Goal: Task Accomplishment & Management: Manage account settings

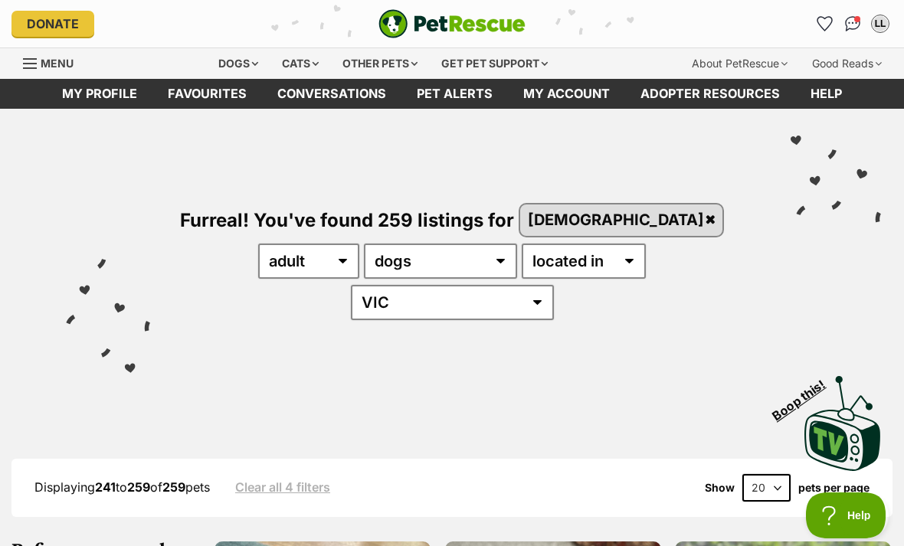
click at [882, 22] on div "LL" at bounding box center [880, 23] width 15 height 15
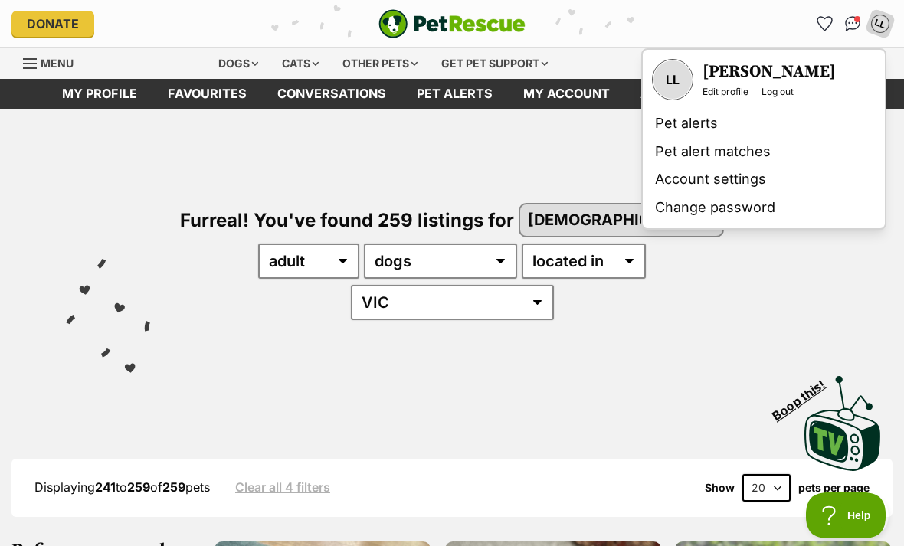
click at [730, 71] on h3 "[PERSON_NAME]" at bounding box center [768, 71] width 133 height 21
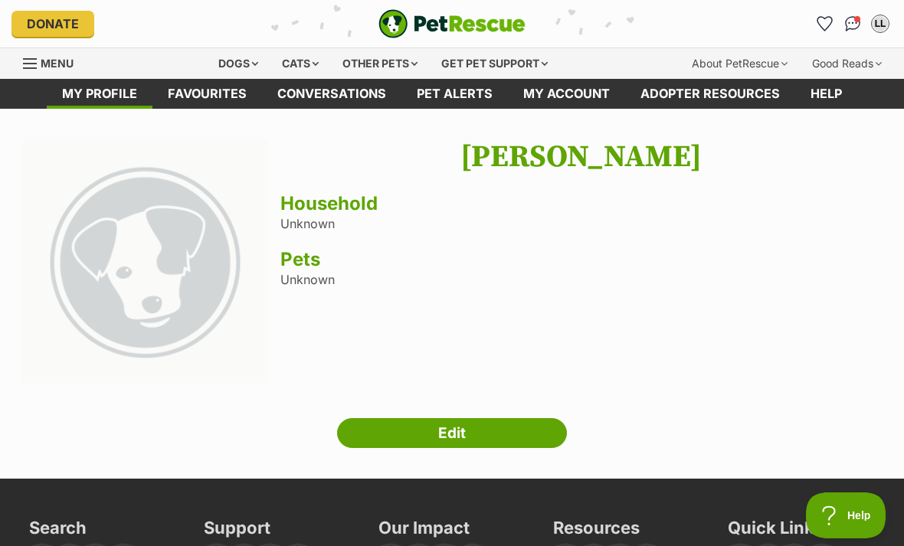
click at [824, 19] on icon "Favourites" at bounding box center [824, 24] width 15 height 14
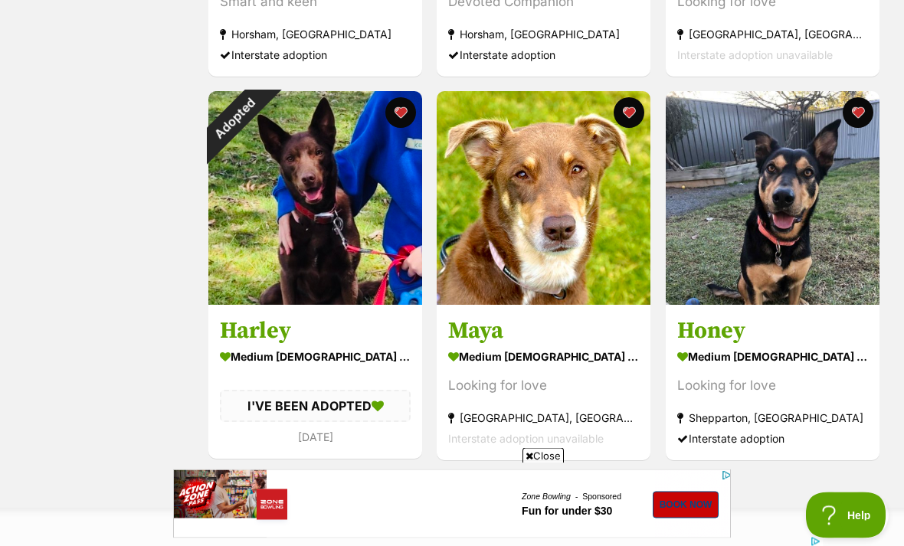
scroll to position [612, 0]
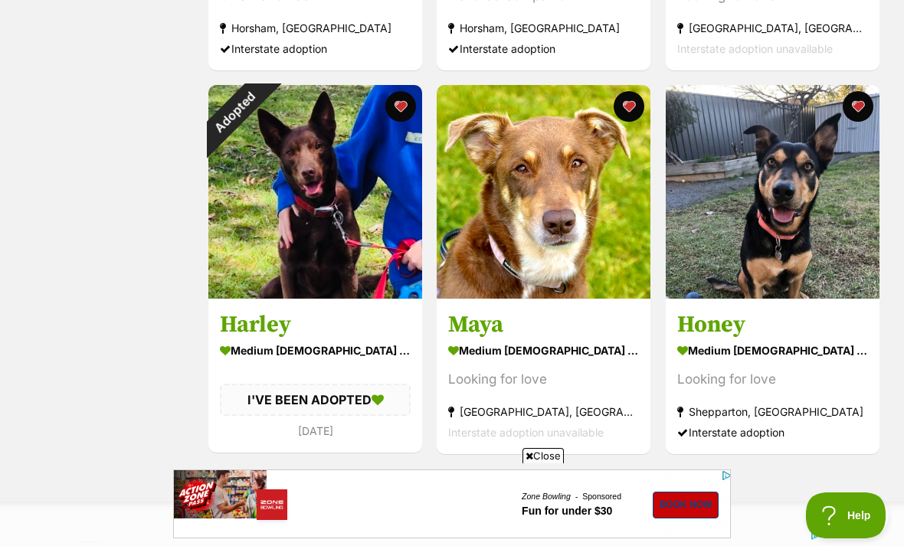
click at [857, 104] on button "favourite" at bounding box center [858, 106] width 31 height 31
click at [262, 97] on div "Adopted" at bounding box center [235, 112] width 54 height 54
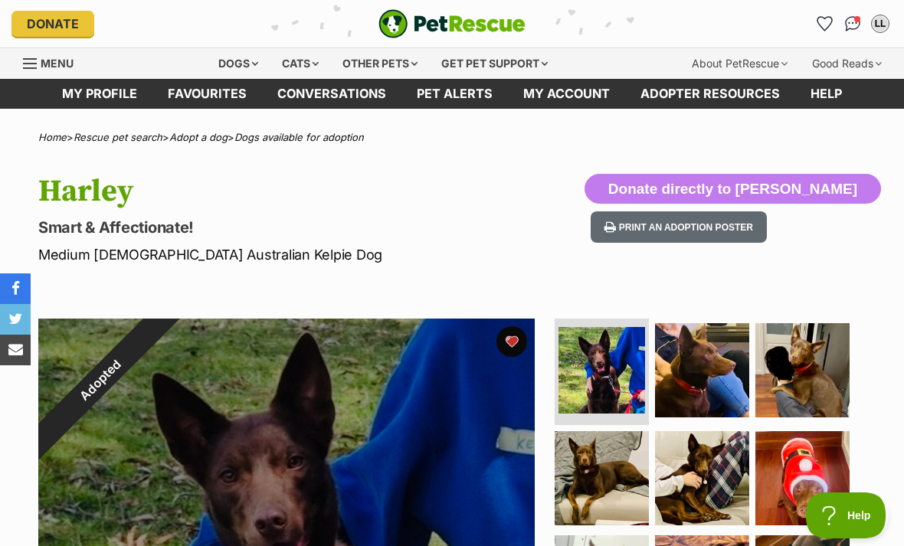
click at [162, 335] on div "Adopted" at bounding box center [100, 381] width 124 height 124
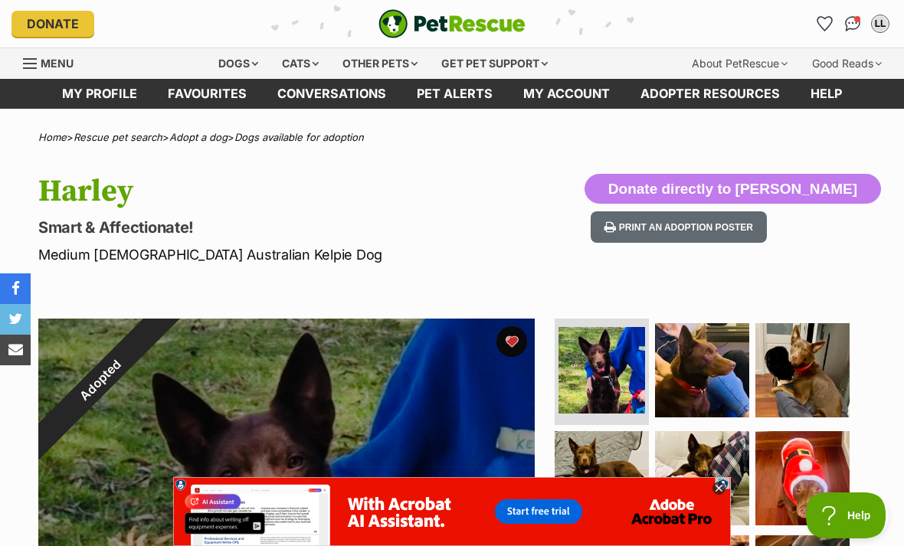
click at [162, 342] on div "Adopted" at bounding box center [100, 381] width 124 height 124
click at [817, 25] on icon "Favourites" at bounding box center [825, 23] width 16 height 15
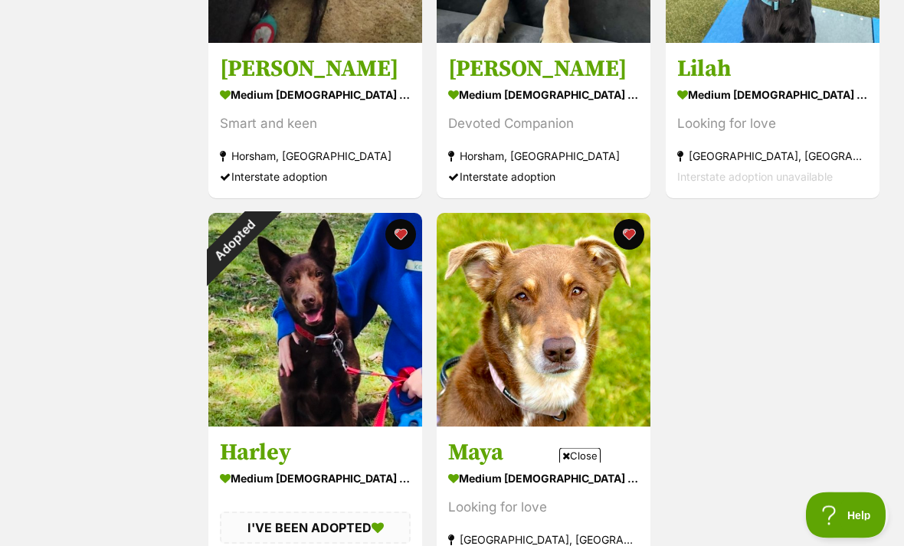
scroll to position [493, 0]
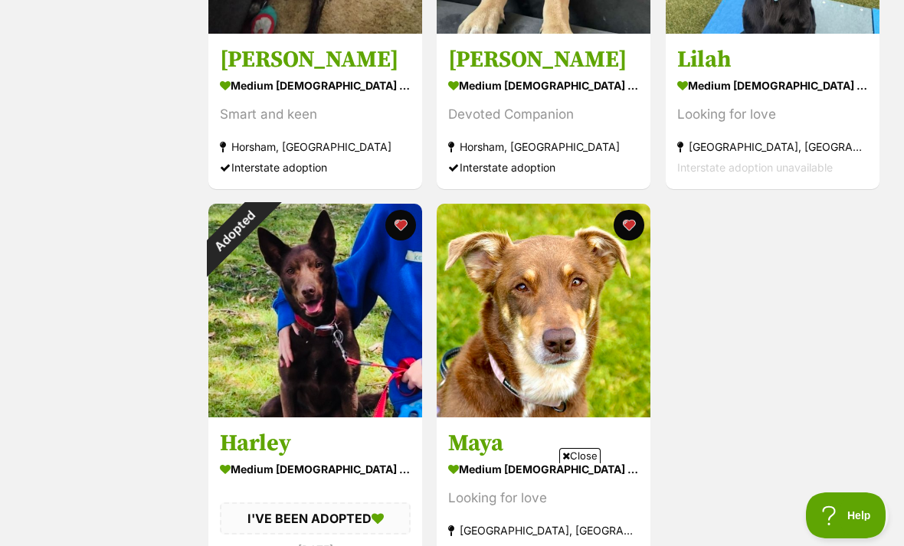
click at [542, 340] on img at bounding box center [544, 311] width 214 height 214
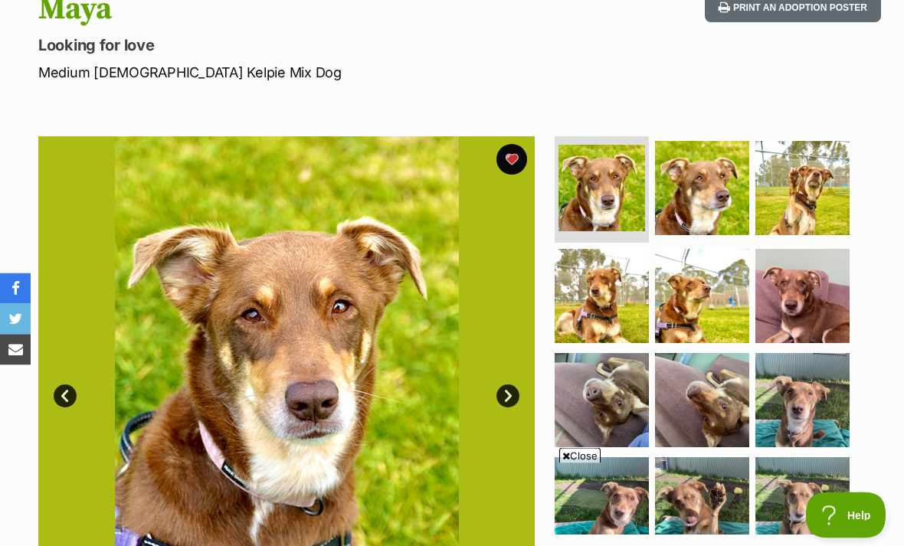
scroll to position [182, 0]
click at [513, 156] on button "favourite" at bounding box center [511, 159] width 31 height 31
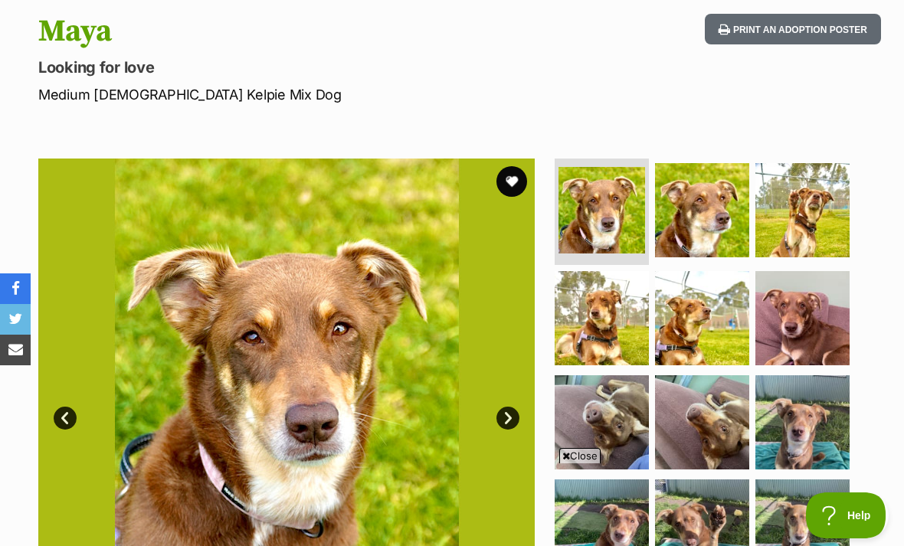
scroll to position [0, 0]
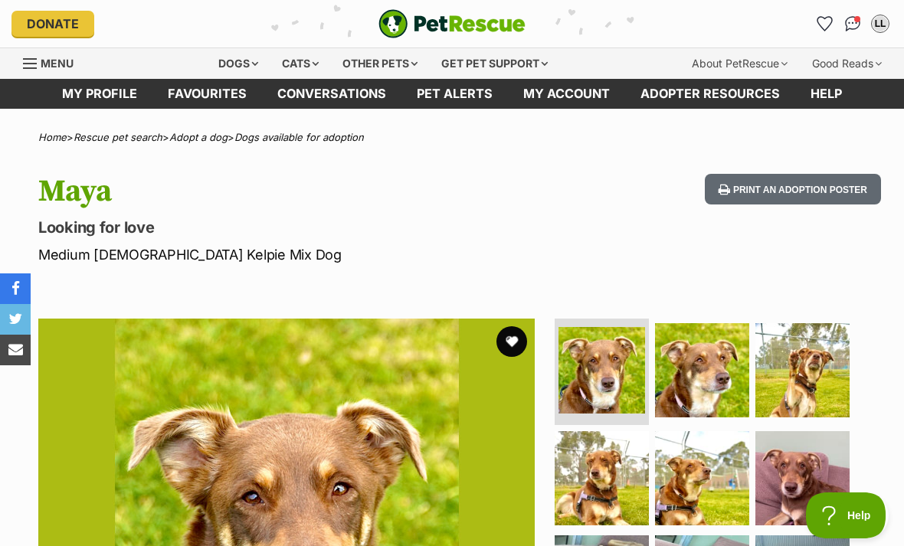
click at [832, 22] on icon "Favourites" at bounding box center [824, 24] width 15 height 14
